Goal: Task Accomplishment & Management: Complete application form

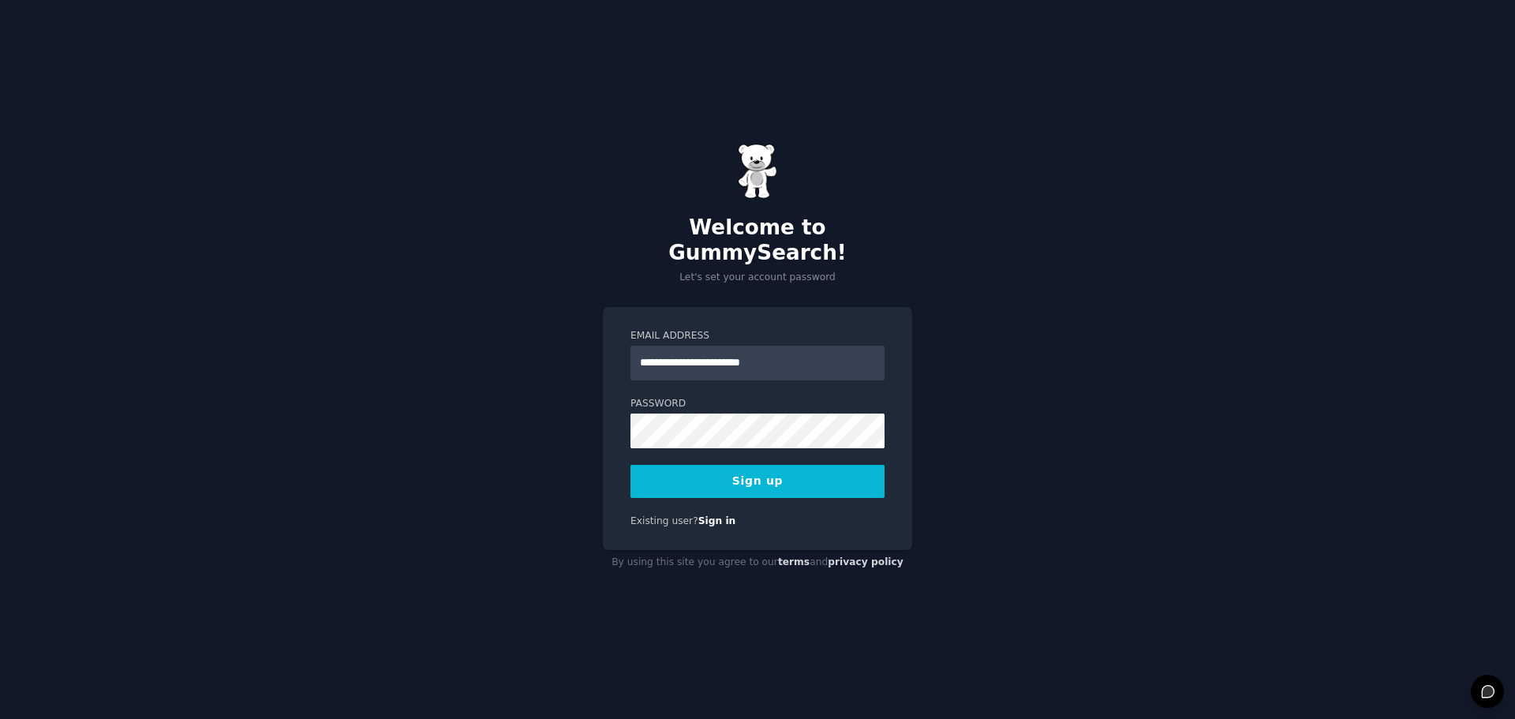
type input "**********"
click at [772, 473] on button "Sign up" at bounding box center [757, 481] width 254 height 33
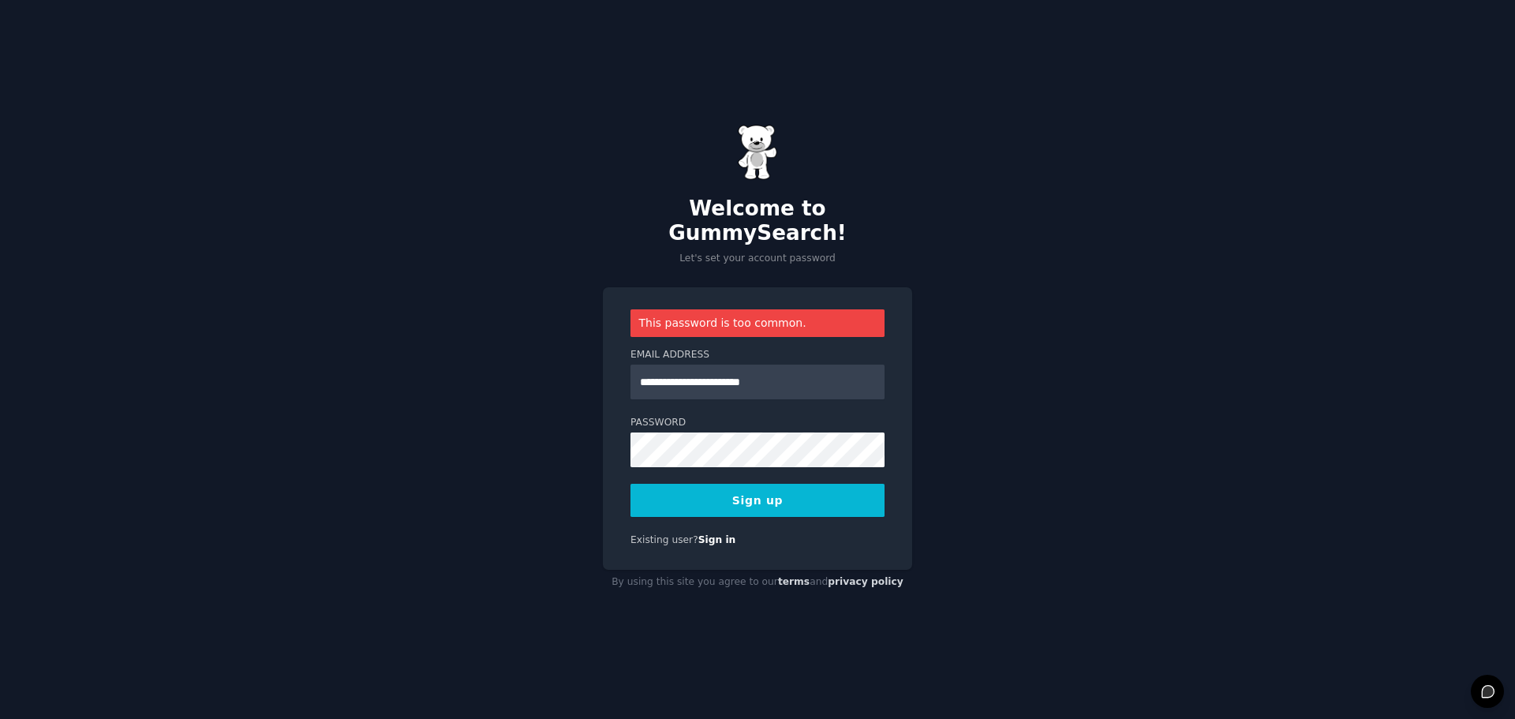
click at [776, 484] on button "Sign up" at bounding box center [757, 500] width 254 height 33
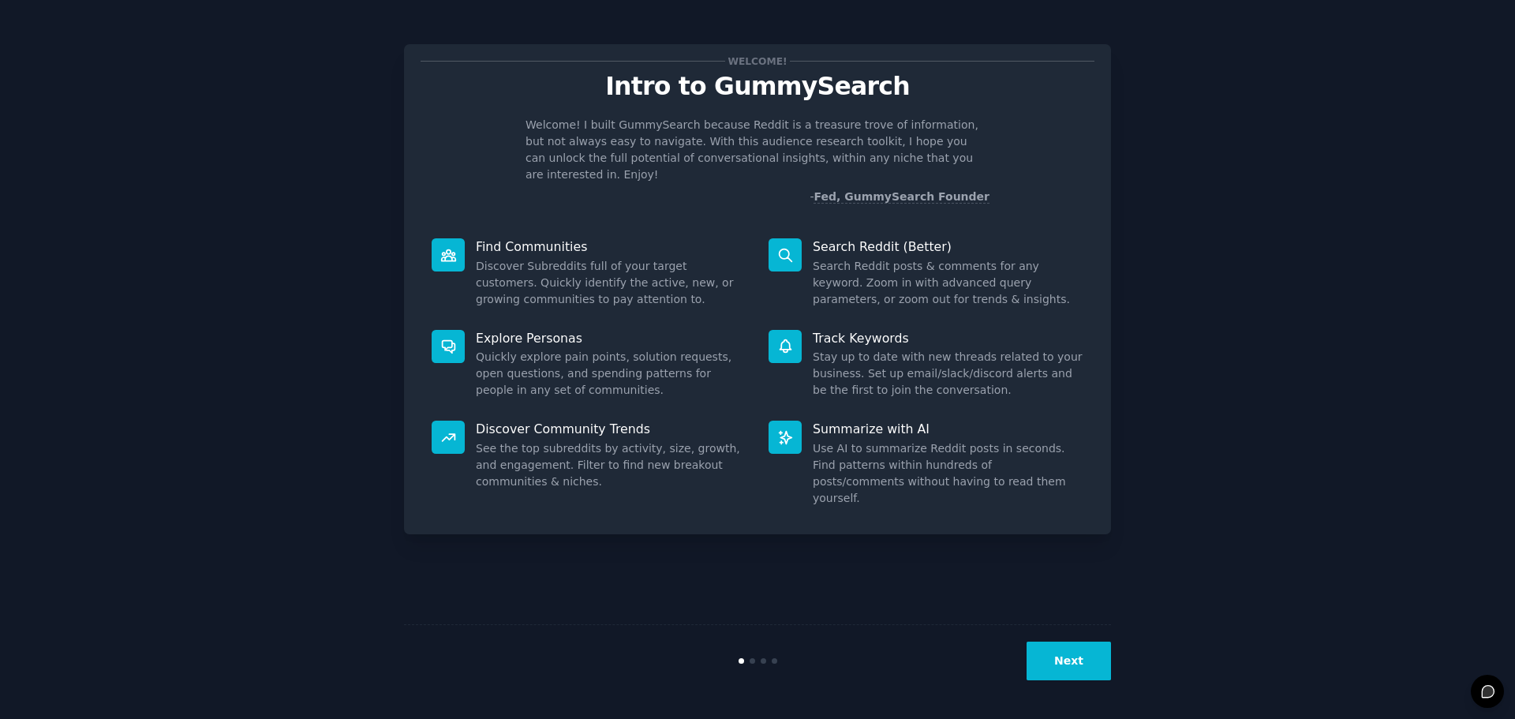
click at [1064, 652] on button "Next" at bounding box center [1069, 660] width 84 height 39
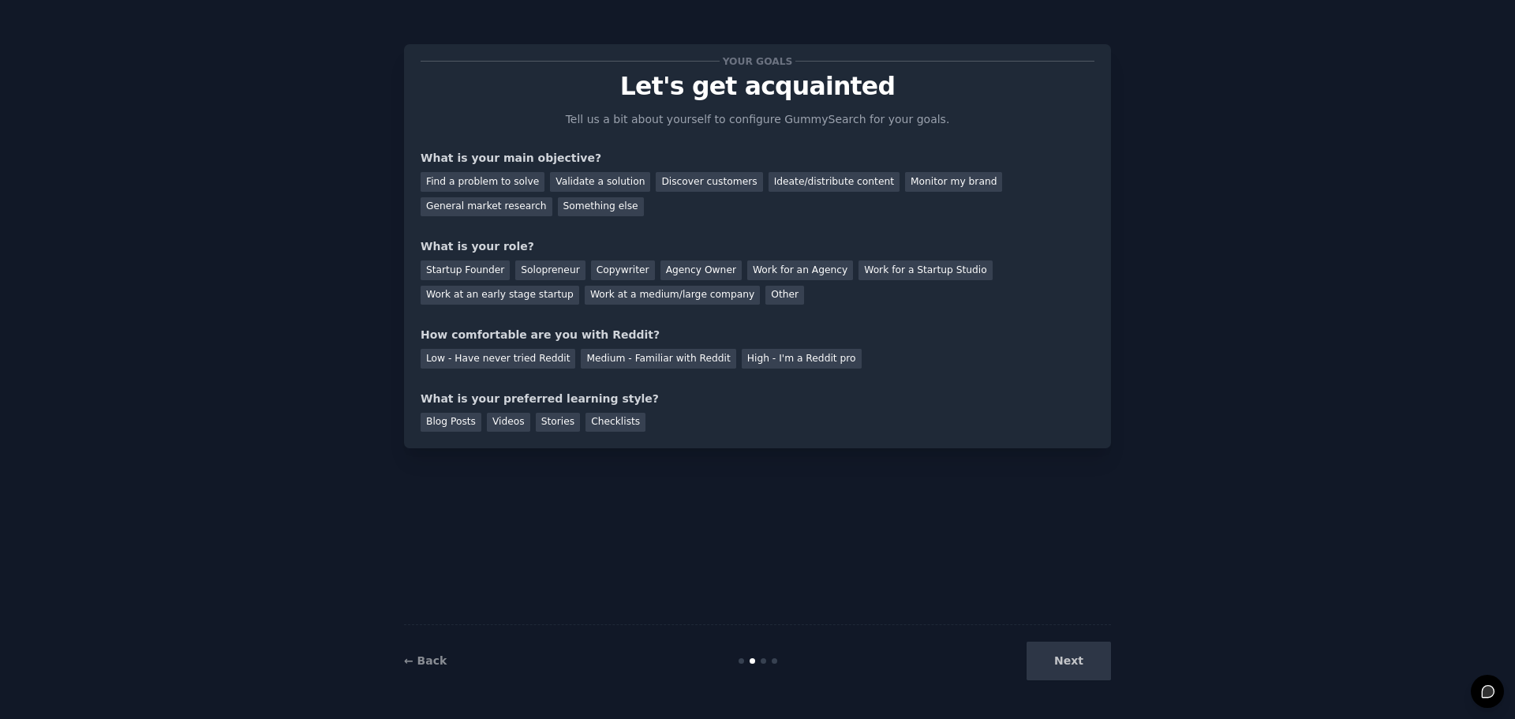
click at [1071, 659] on div "Next" at bounding box center [993, 660] width 236 height 39
click at [496, 183] on div "Find a problem to solve" at bounding box center [483, 182] width 124 height 20
click at [693, 185] on div "Discover customers" at bounding box center [709, 182] width 107 height 20
click at [505, 184] on div "Find a problem to solve" at bounding box center [483, 182] width 124 height 20
click at [539, 267] on div "Solopreneur" at bounding box center [549, 270] width 69 height 20
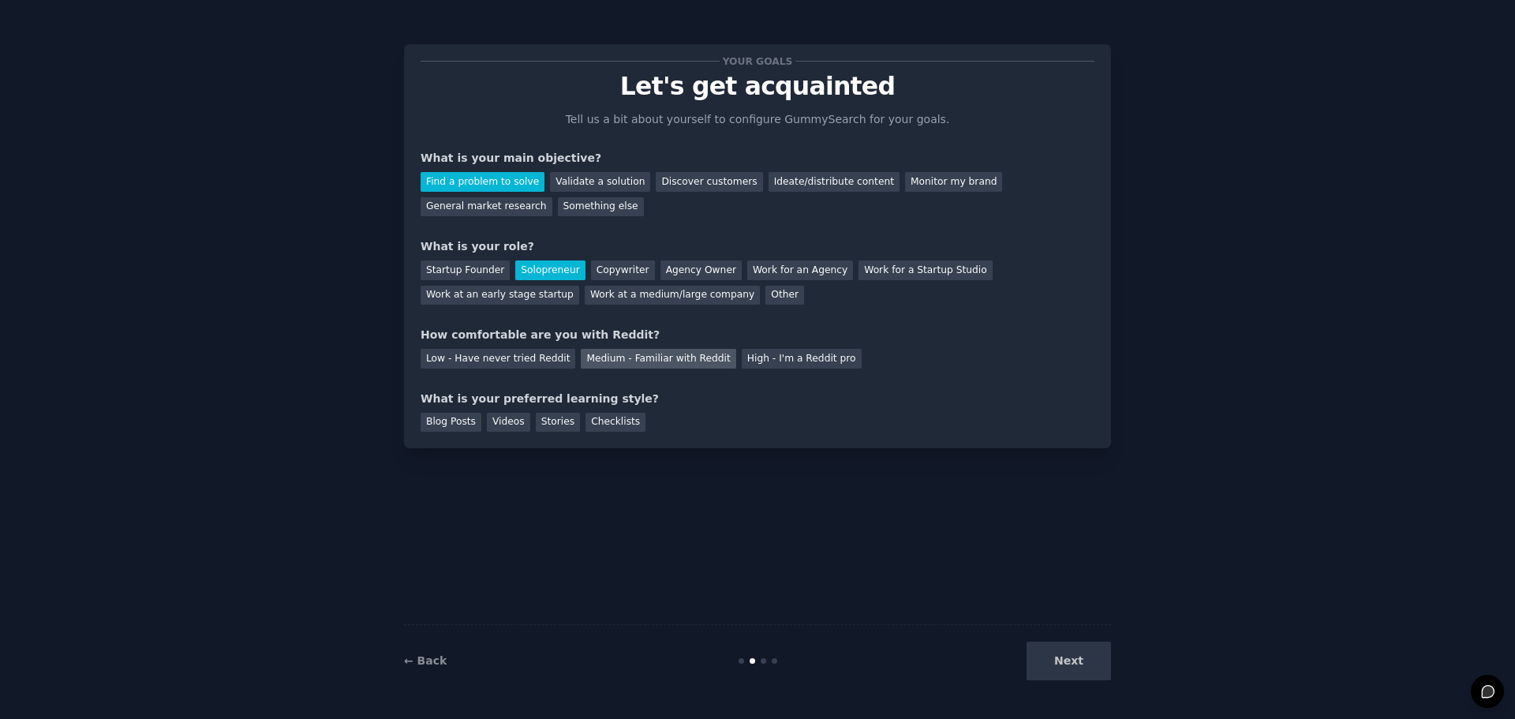
click at [650, 354] on div "Medium - Familiar with Reddit" at bounding box center [658, 359] width 155 height 20
click at [463, 421] on div "Blog Posts" at bounding box center [451, 423] width 61 height 20
click at [1089, 663] on button "Next" at bounding box center [1069, 660] width 84 height 39
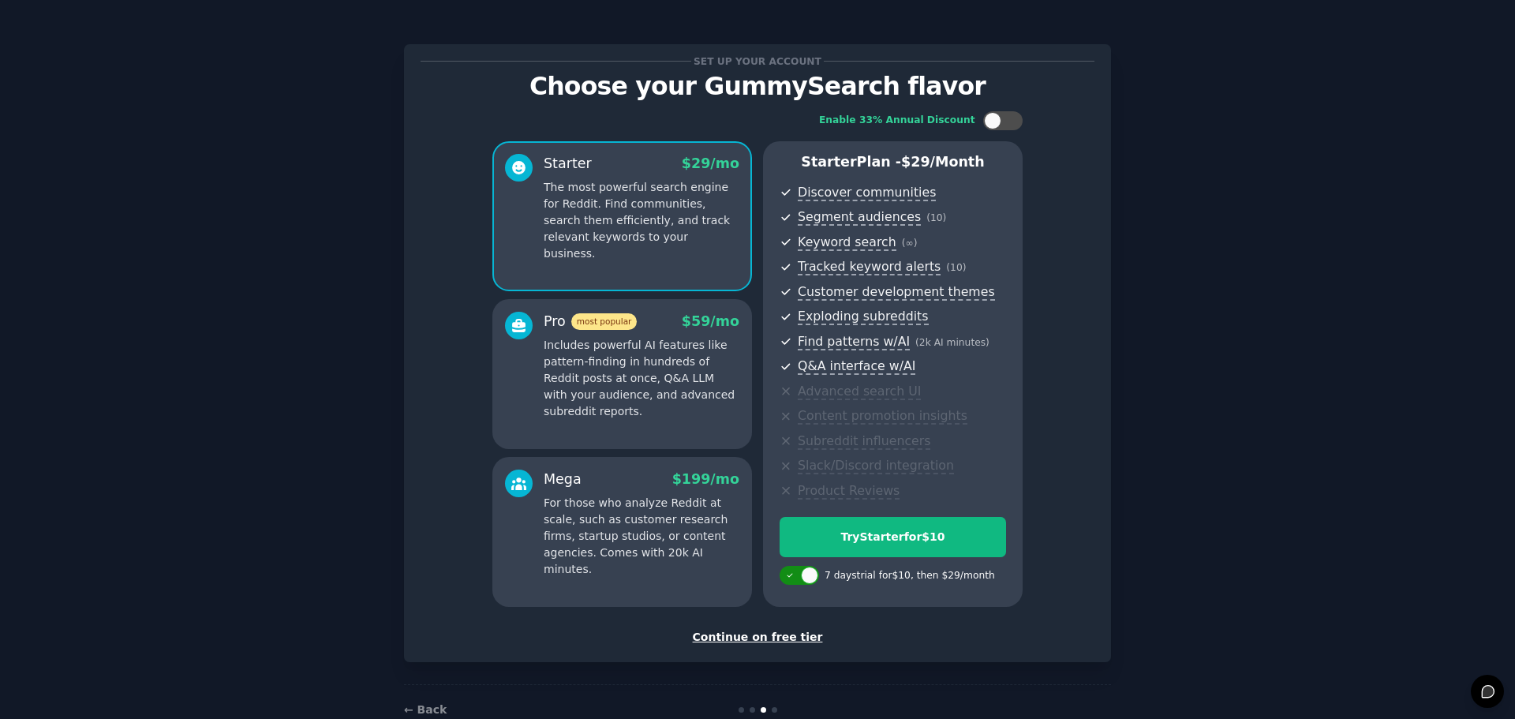
click at [788, 577] on icon at bounding box center [790, 575] width 9 height 9
click at [790, 578] on div at bounding box center [788, 575] width 17 height 17
checkbox input "true"
